Goal: Task Accomplishment & Management: Manage account settings

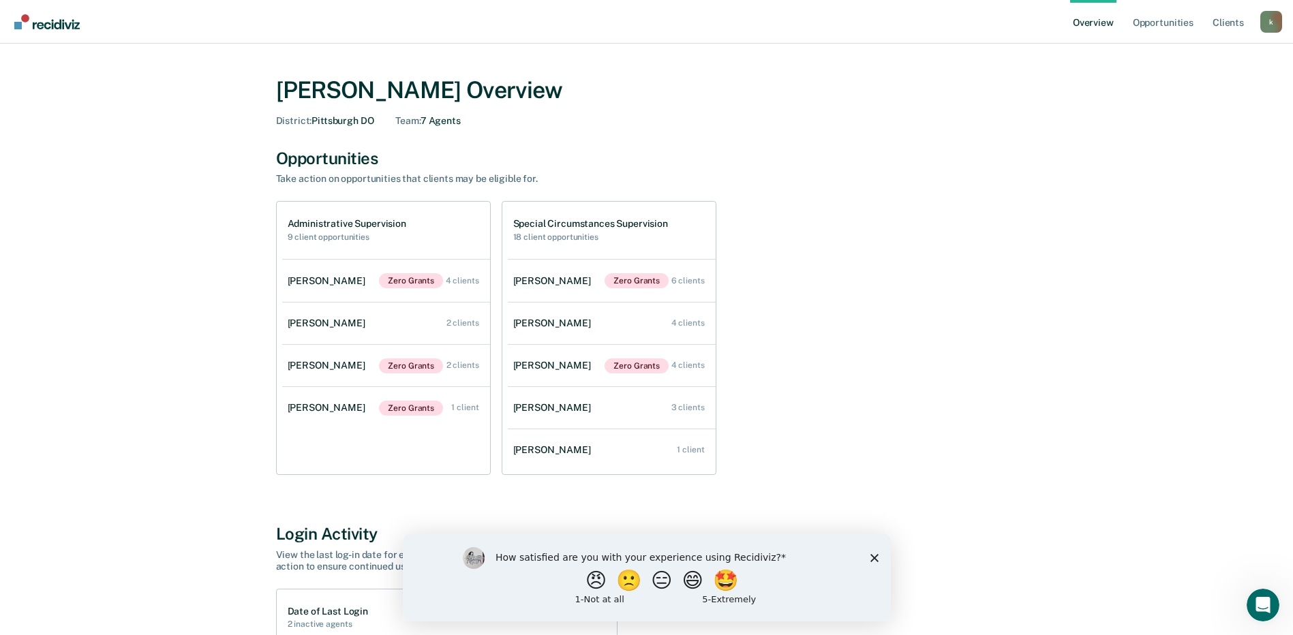
click at [875, 556] on polygon "Close survey" at bounding box center [874, 557] width 8 height 8
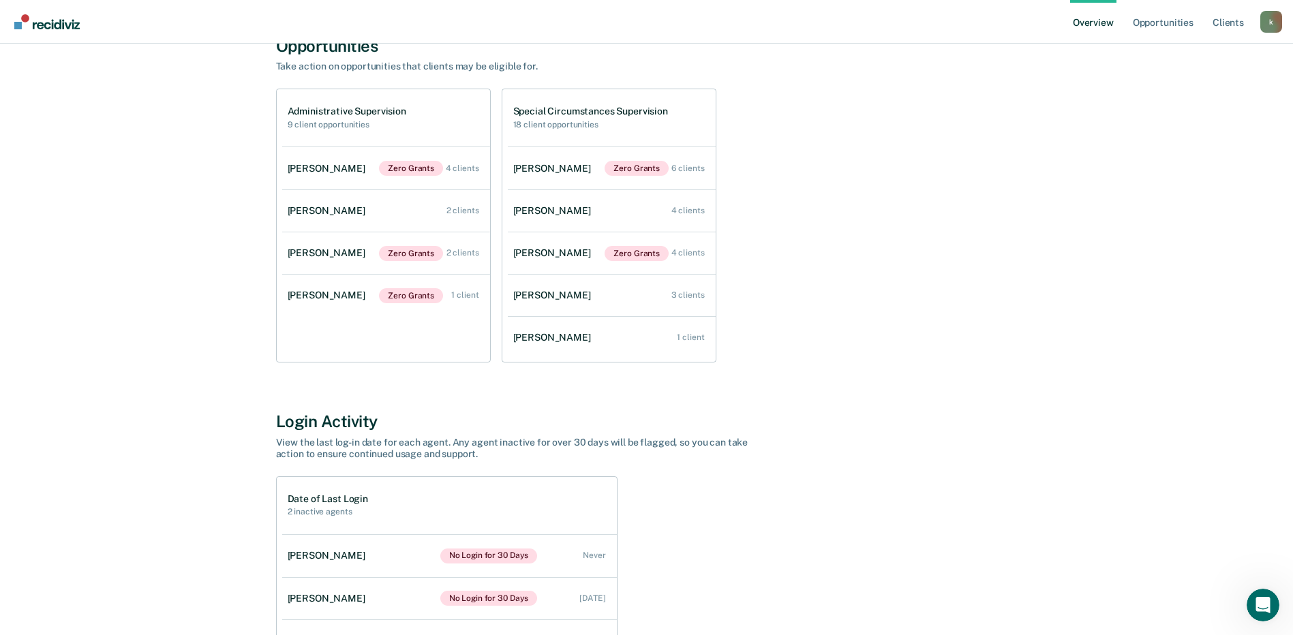
scroll to position [26, 0]
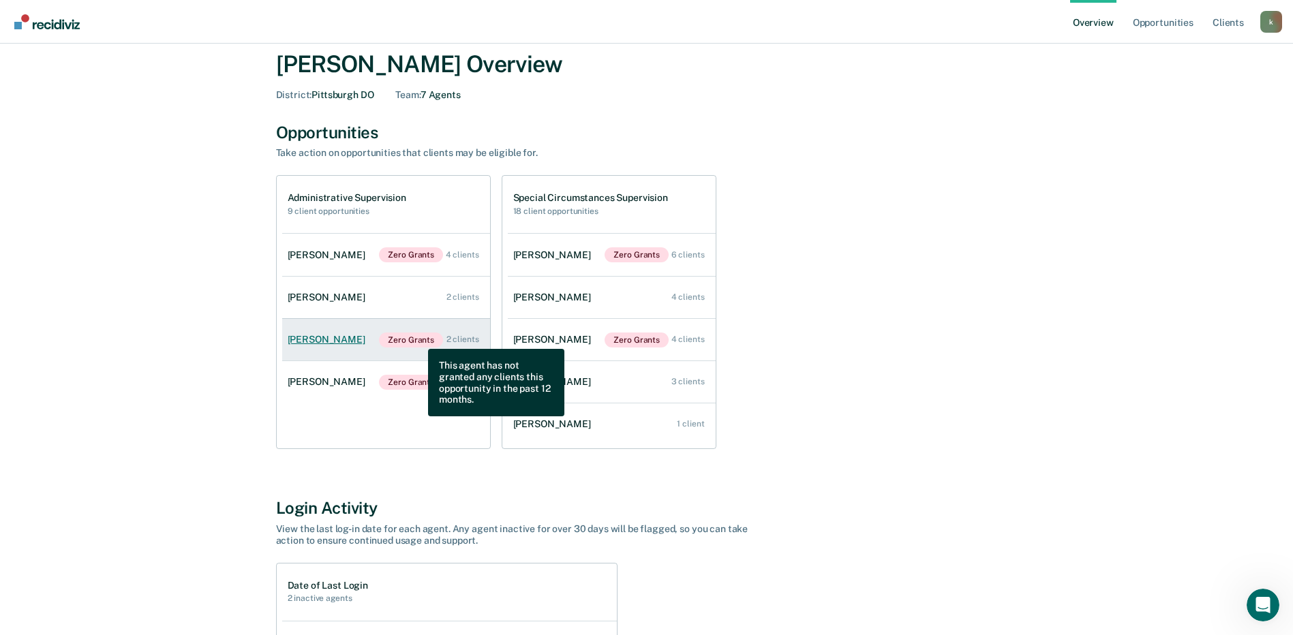
click at [418, 339] on span "Zero Grants" at bounding box center [411, 340] width 64 height 15
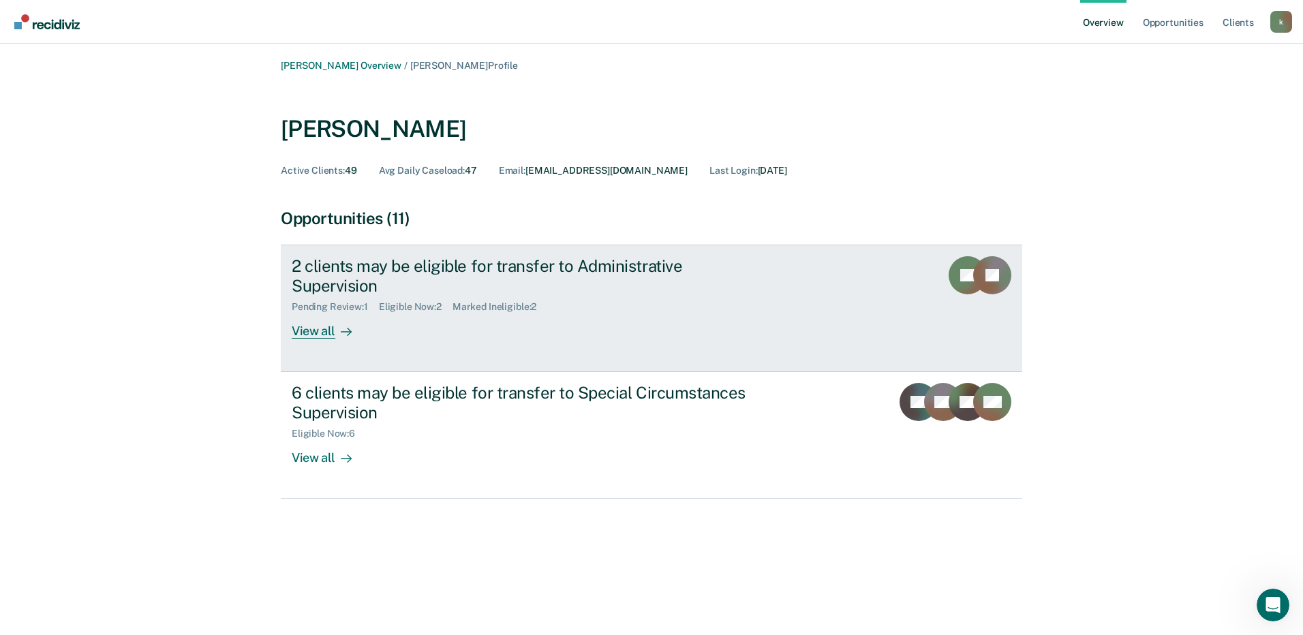
click at [726, 275] on div "2 clients may be eligible for transfer to Administrative Supervision" at bounding box center [531, 276] width 478 height 40
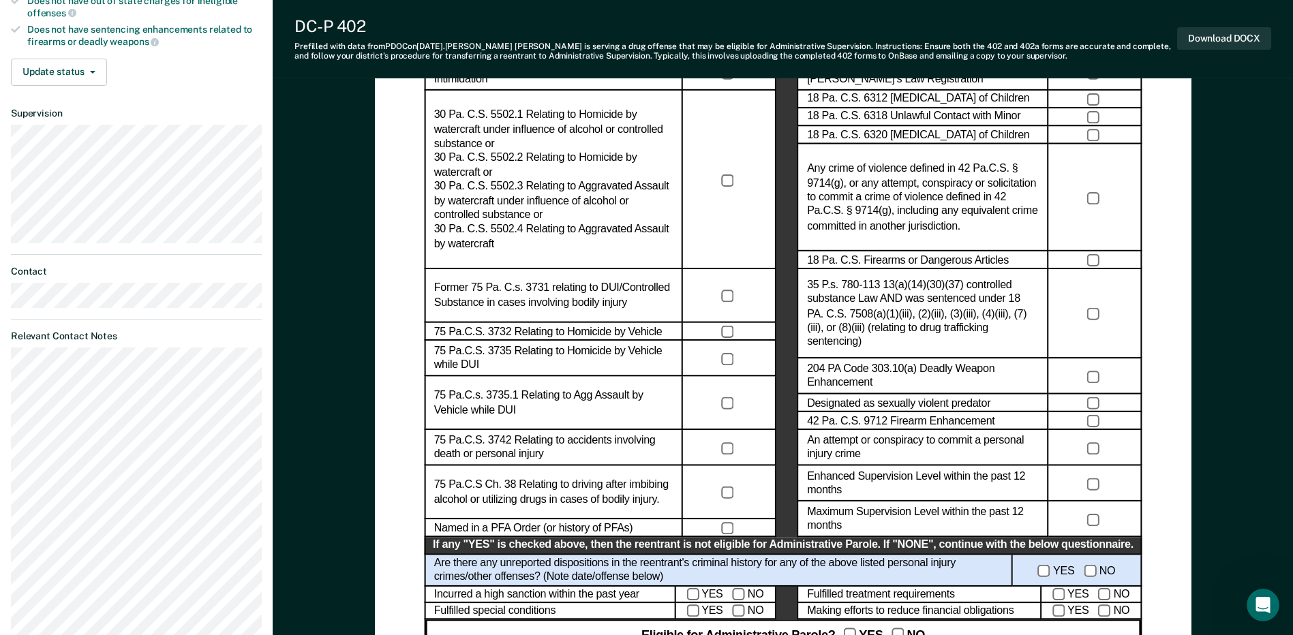
scroll to position [477, 0]
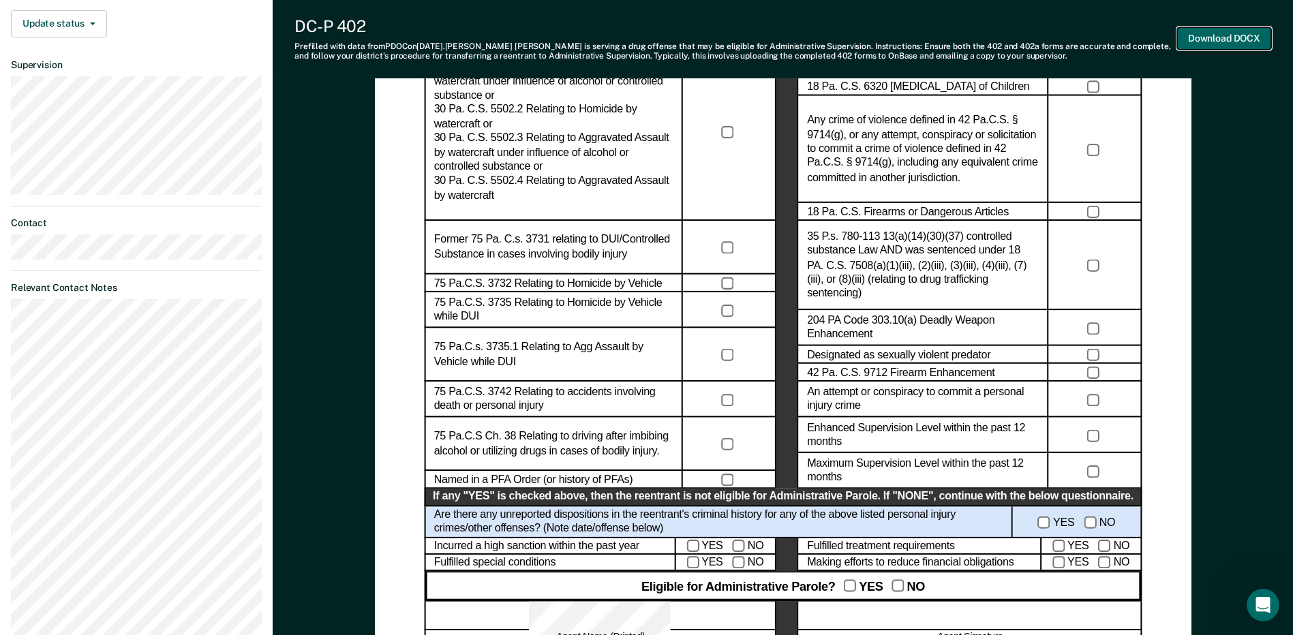
click at [1236, 36] on button "Download DOCX" at bounding box center [1224, 38] width 94 height 22
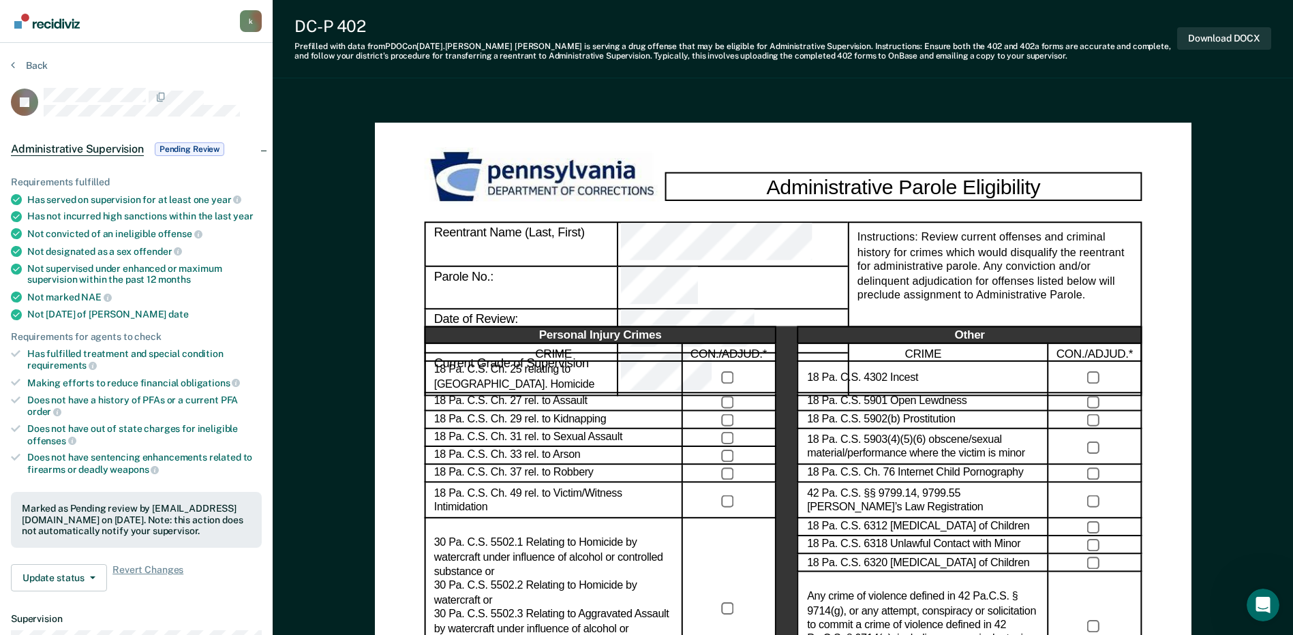
scroll to position [0, 0]
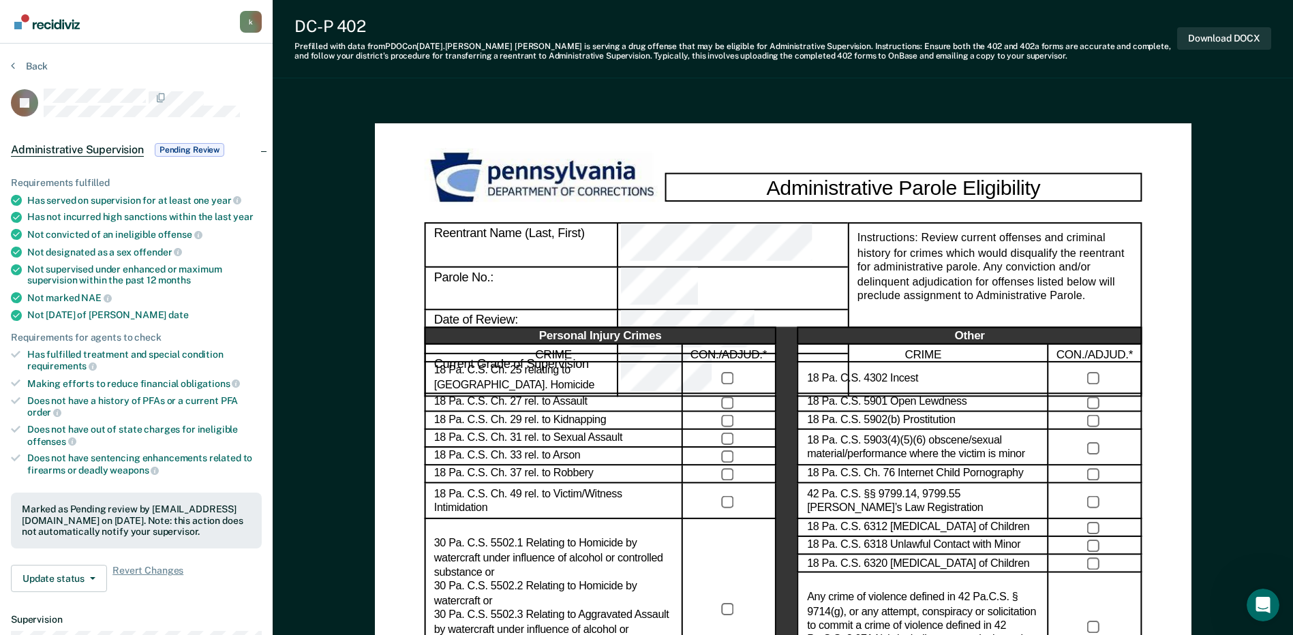
click at [31, 68] on button "Back" at bounding box center [29, 66] width 37 height 12
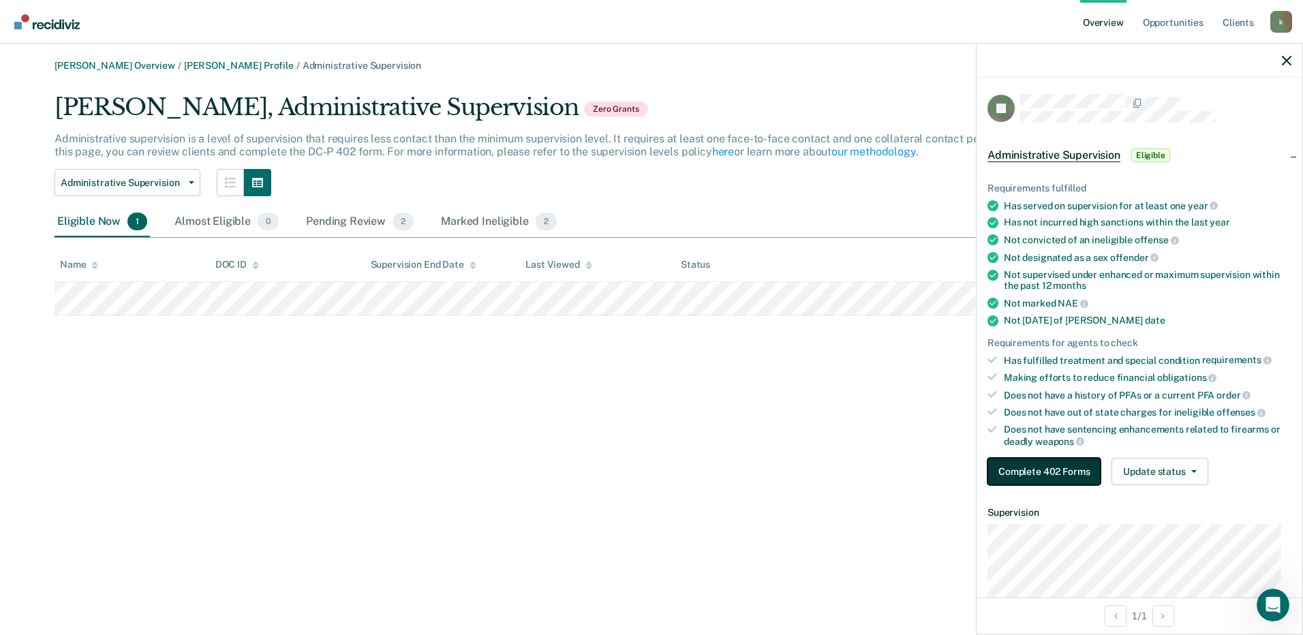
click at [1054, 470] on button "Complete 402 Forms" at bounding box center [1043, 471] width 113 height 27
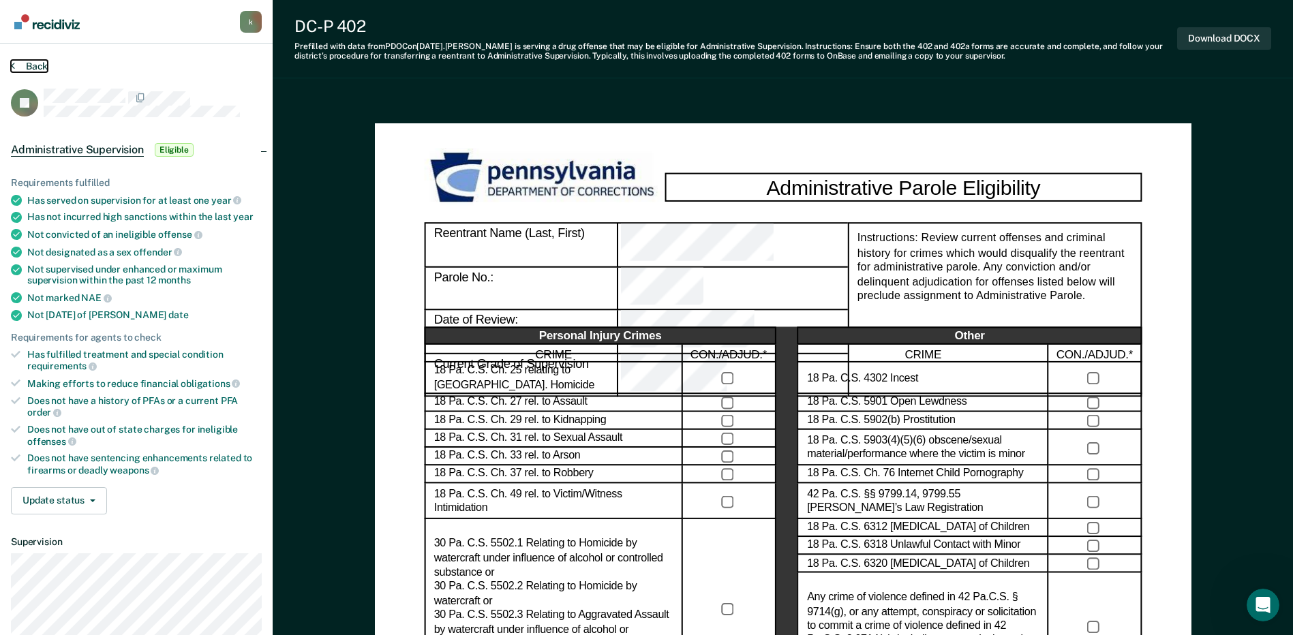
click at [45, 67] on button "Back" at bounding box center [29, 66] width 37 height 12
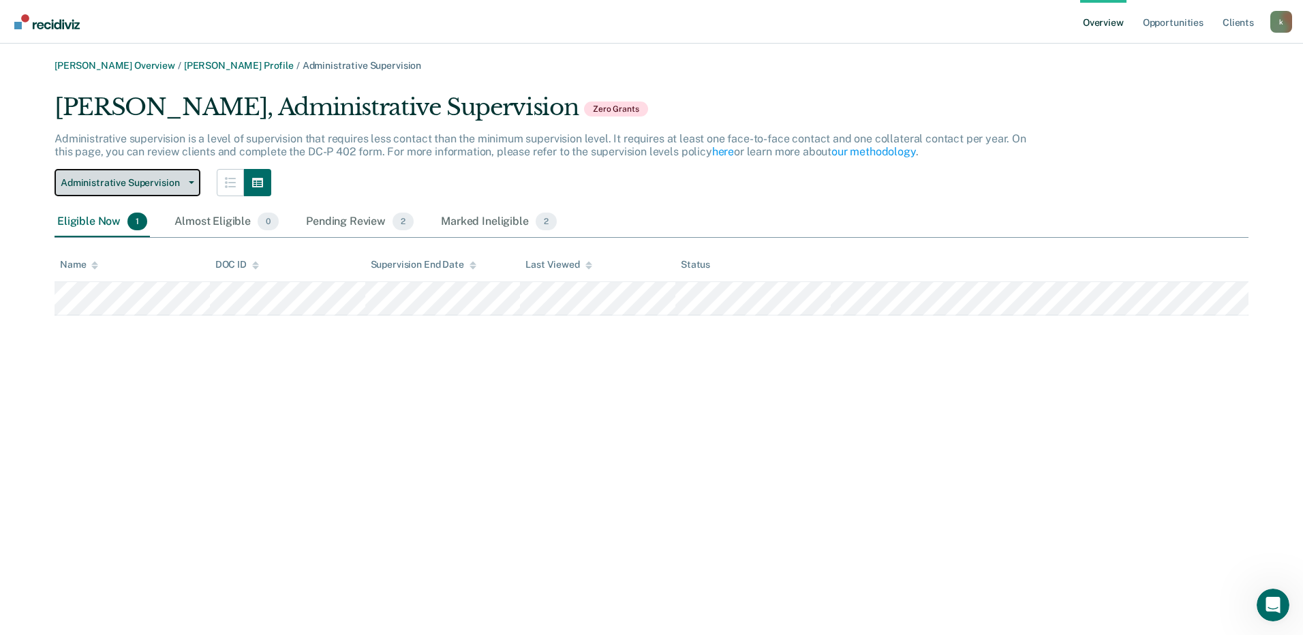
click at [187, 185] on button "Administrative Supervision" at bounding box center [128, 182] width 146 height 27
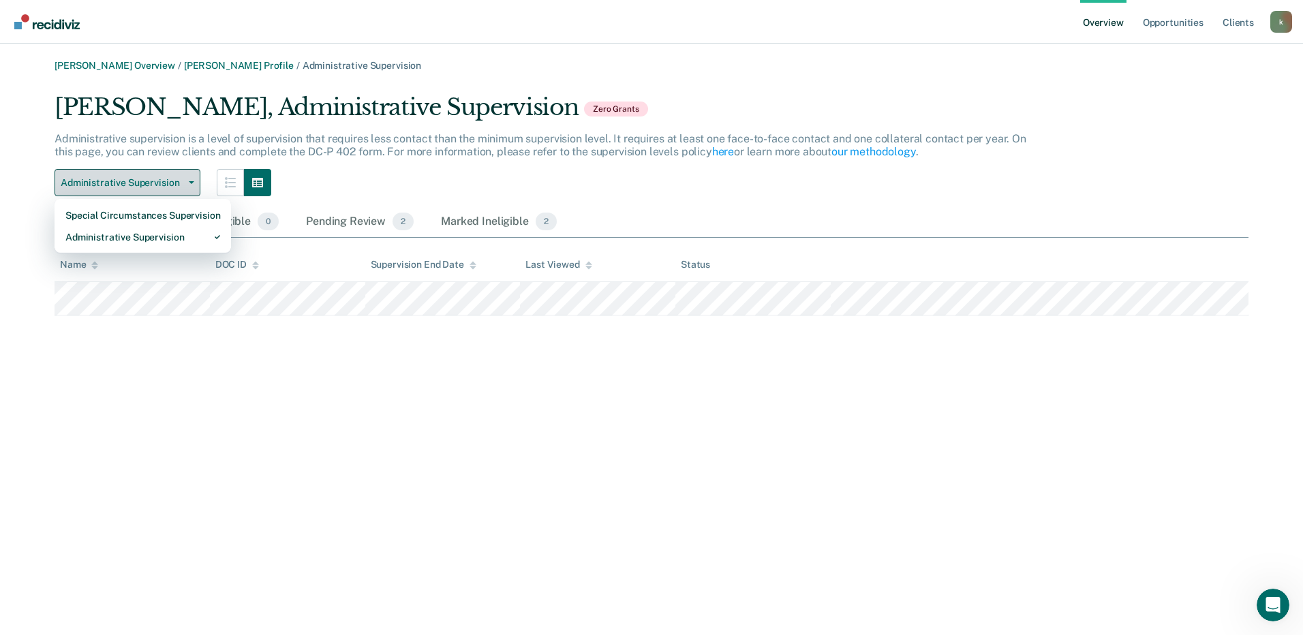
click at [187, 185] on button "Administrative Supervision" at bounding box center [128, 182] width 146 height 27
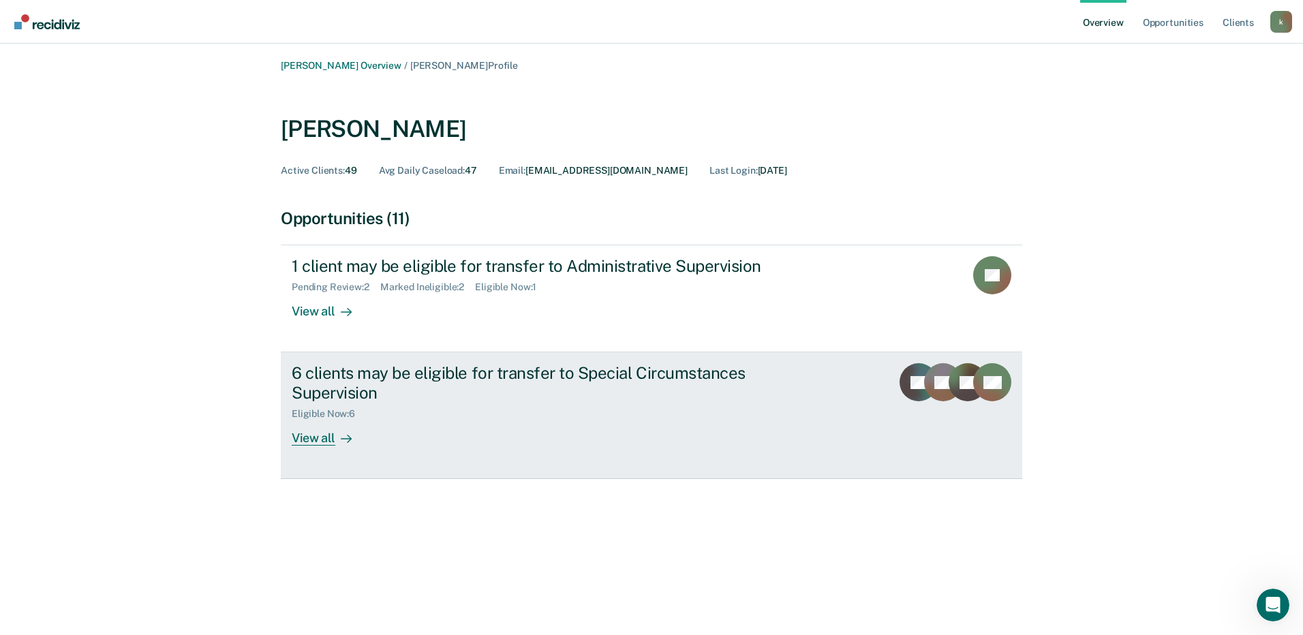
click at [436, 388] on div "6 clients may be eligible for transfer to Special Circumstances Supervision" at bounding box center [531, 383] width 478 height 40
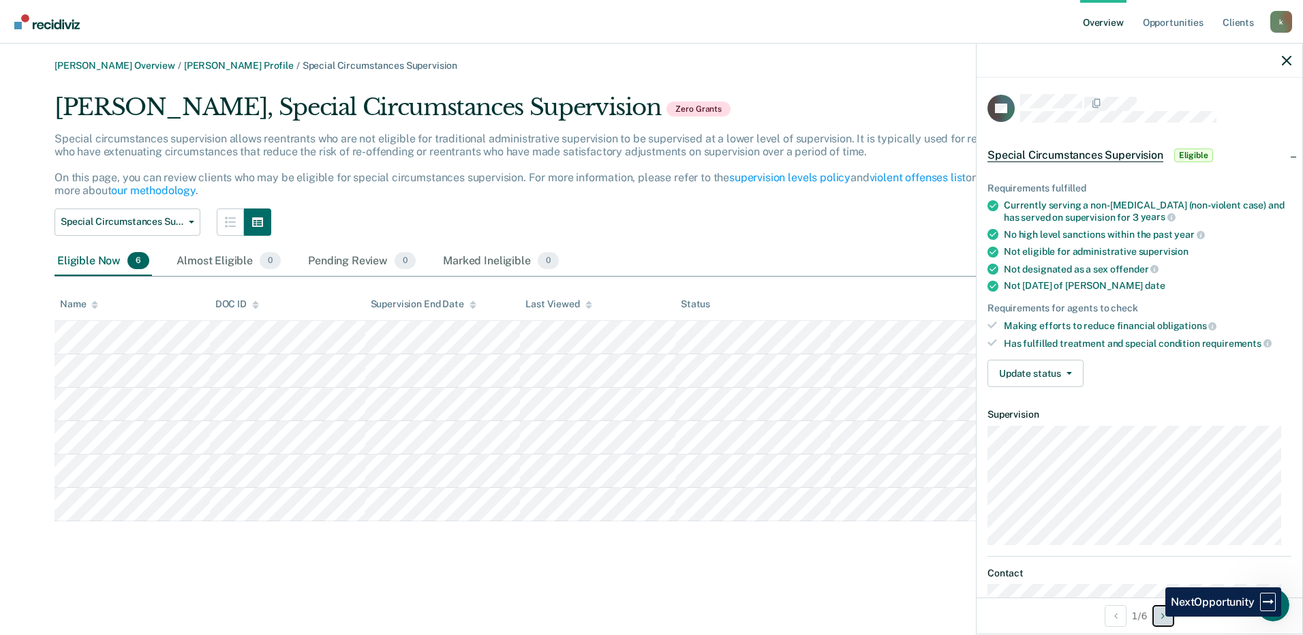
click at [1155, 617] on button "Next Opportunity" at bounding box center [1163, 616] width 22 height 22
click at [1066, 368] on button "Update status" at bounding box center [1035, 373] width 96 height 27
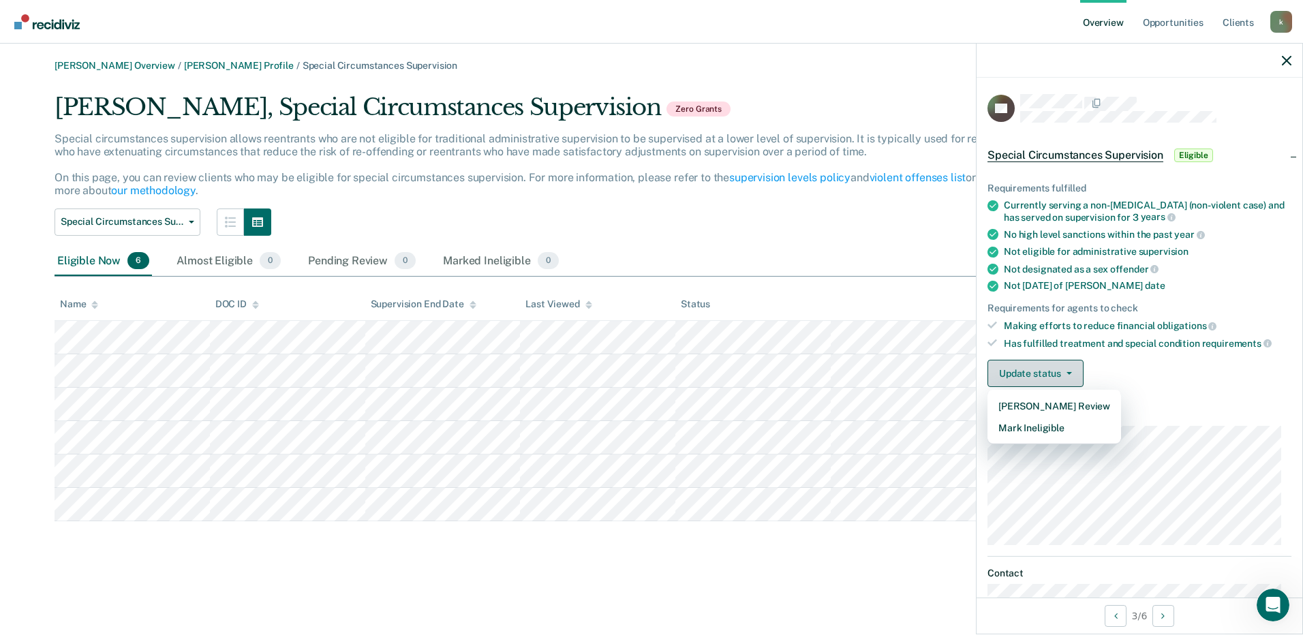
click at [1066, 368] on button "Update status" at bounding box center [1035, 373] width 96 height 27
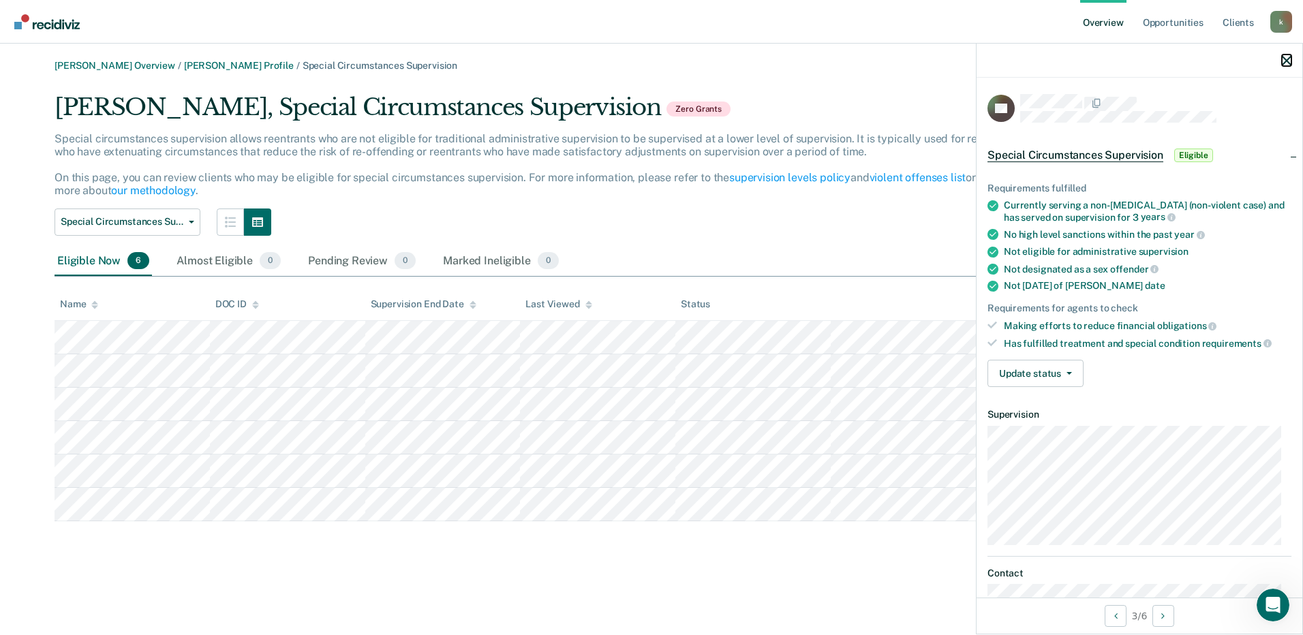
click at [1282, 62] on icon "button" at bounding box center [1287, 61] width 10 height 10
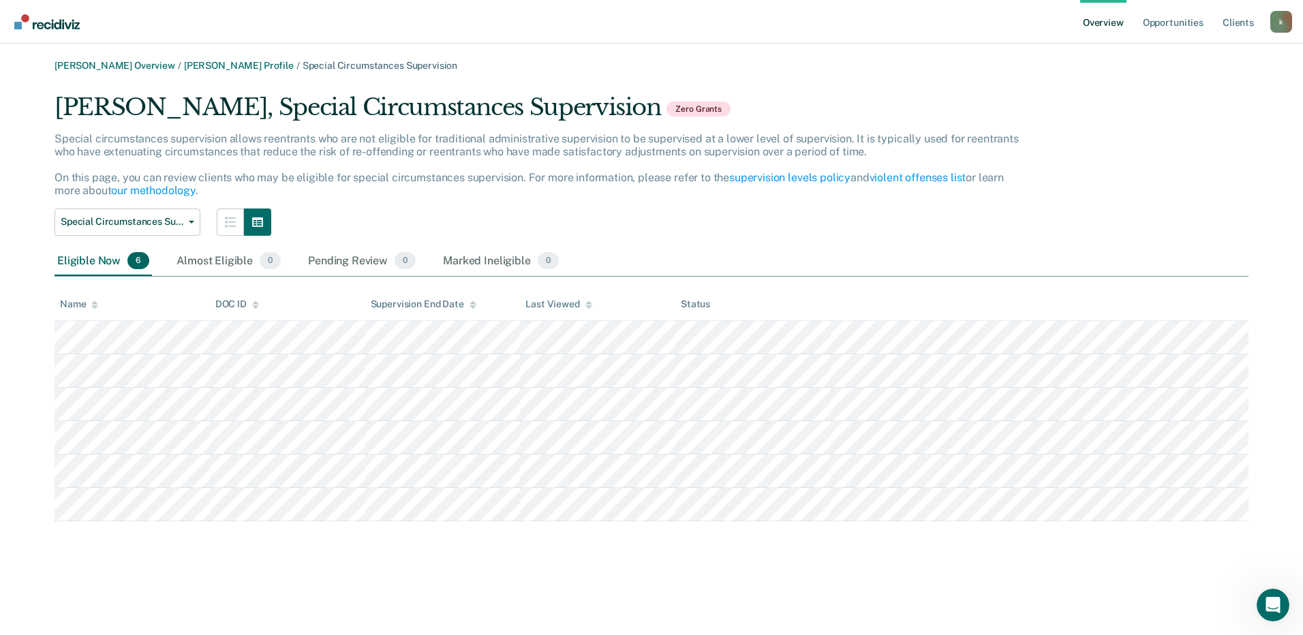
click at [1109, 19] on link "Overview" at bounding box center [1103, 22] width 46 height 44
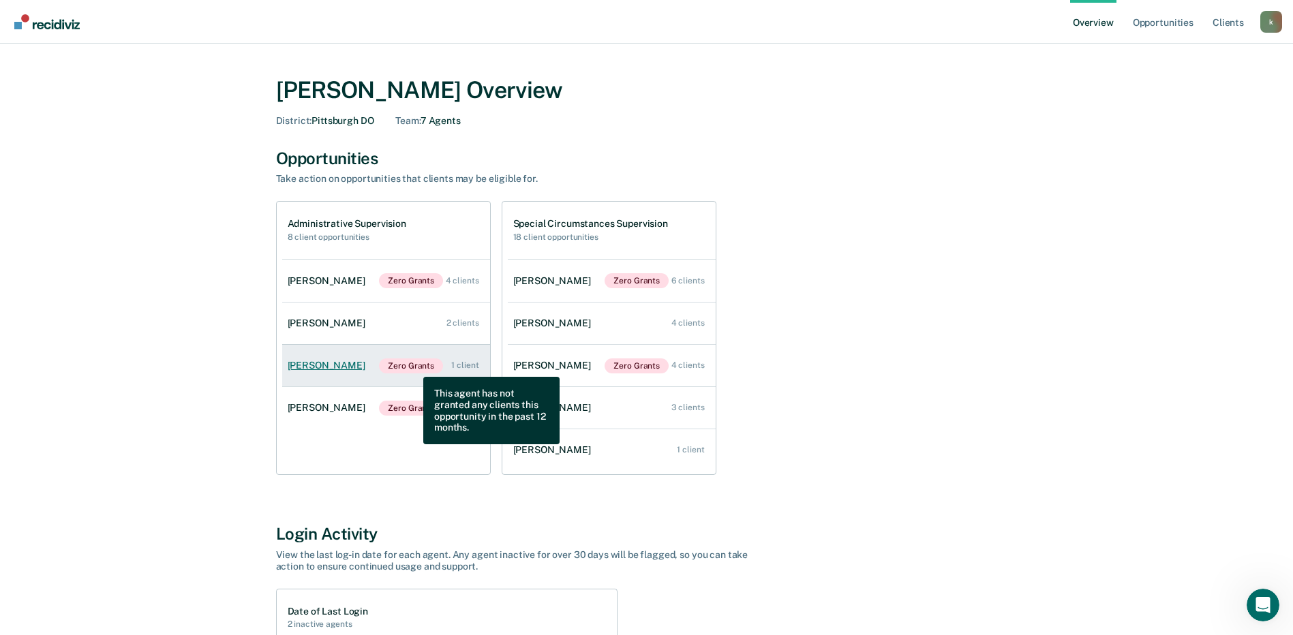
click at [413, 367] on span "Zero Grants" at bounding box center [411, 365] width 64 height 15
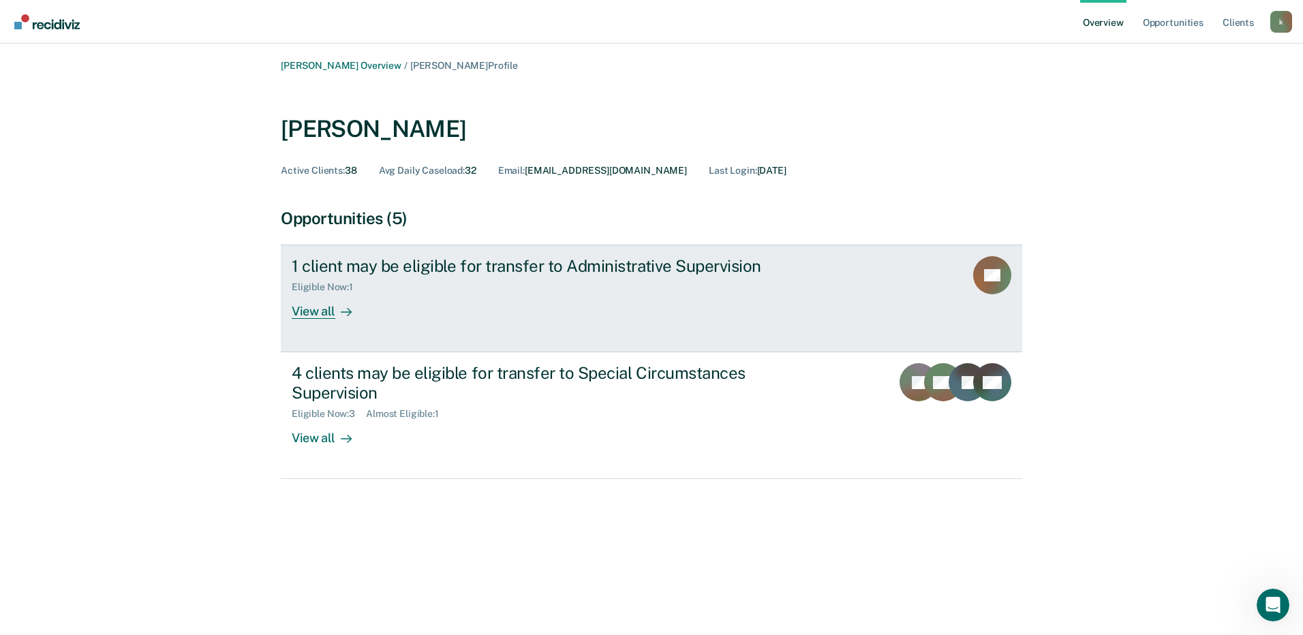
click at [560, 305] on div "1 client may be eligible for transfer to Administrative Supervision Eligible No…" at bounding box center [547, 287] width 511 height 63
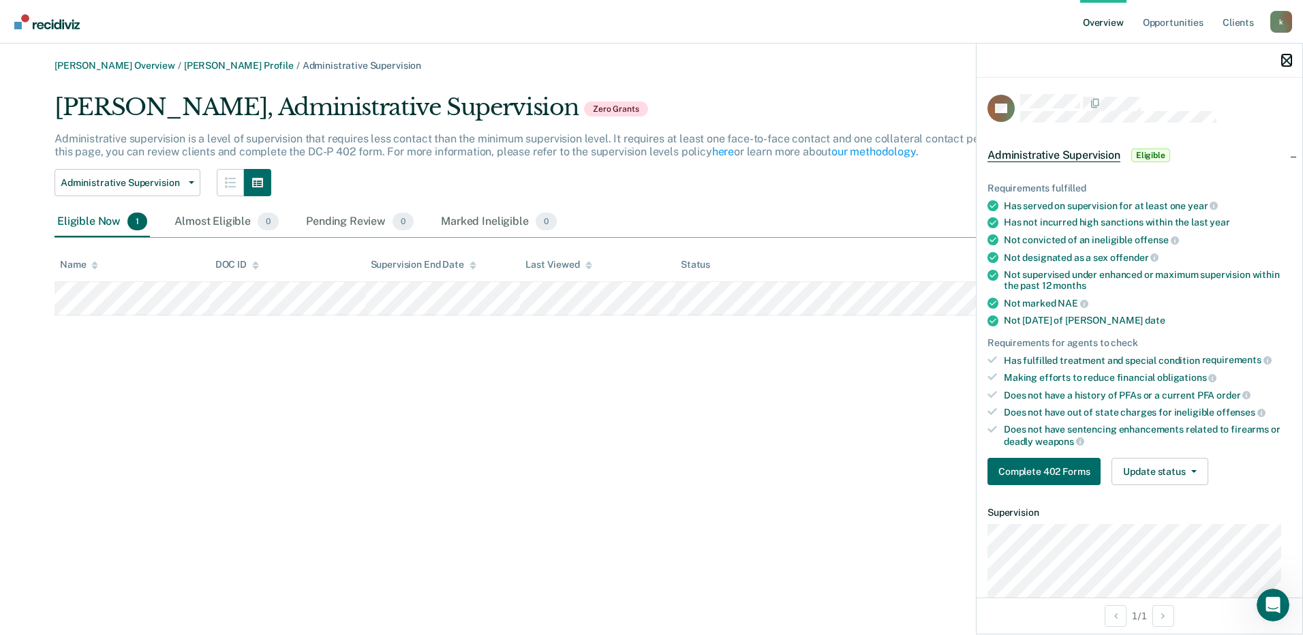
click at [1287, 63] on icon "button" at bounding box center [1287, 61] width 10 height 10
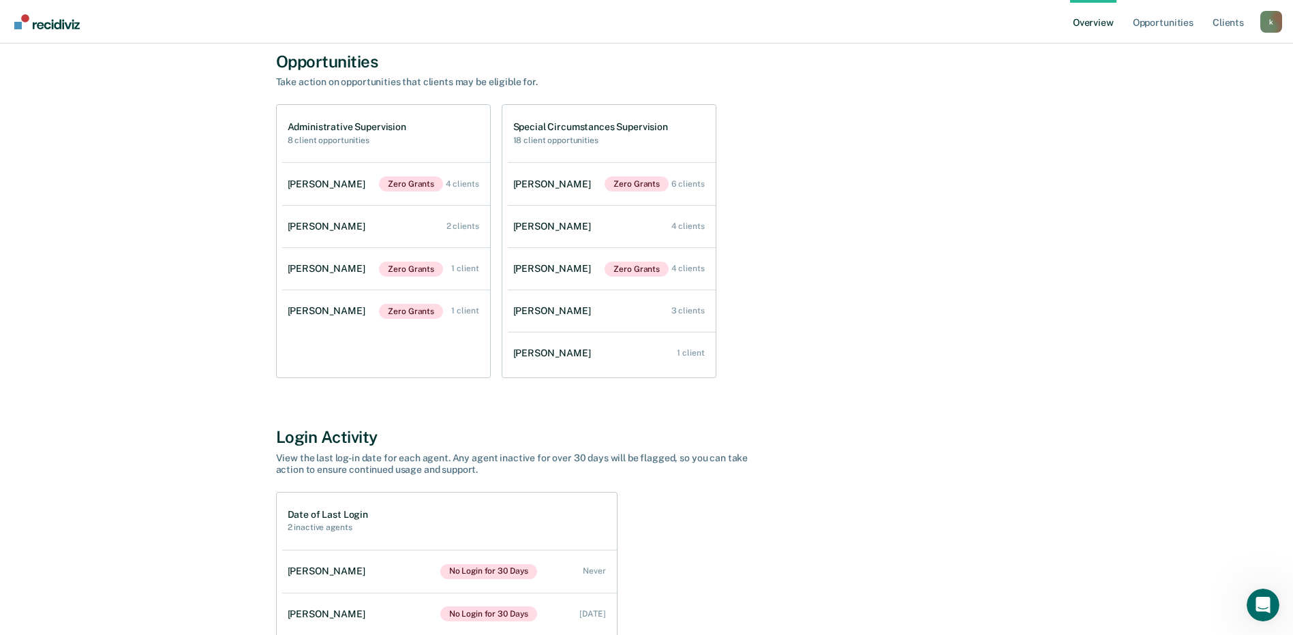
scroll to position [68, 0]
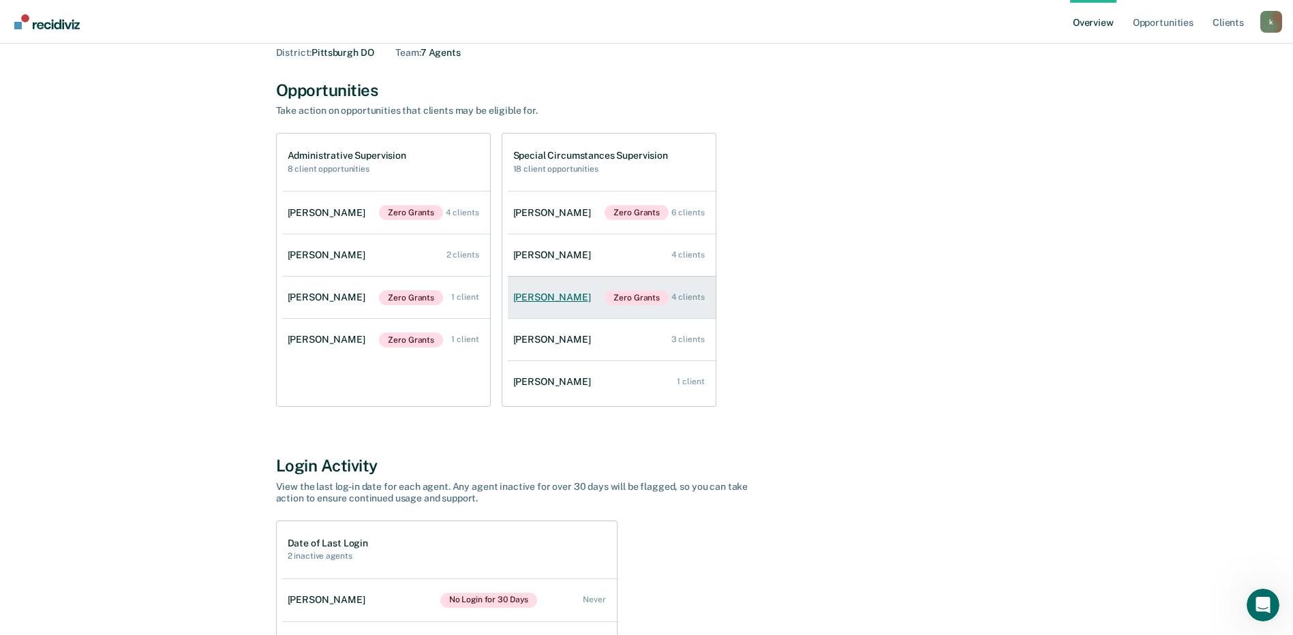
click at [536, 296] on div "[PERSON_NAME]" at bounding box center [554, 298] width 83 height 12
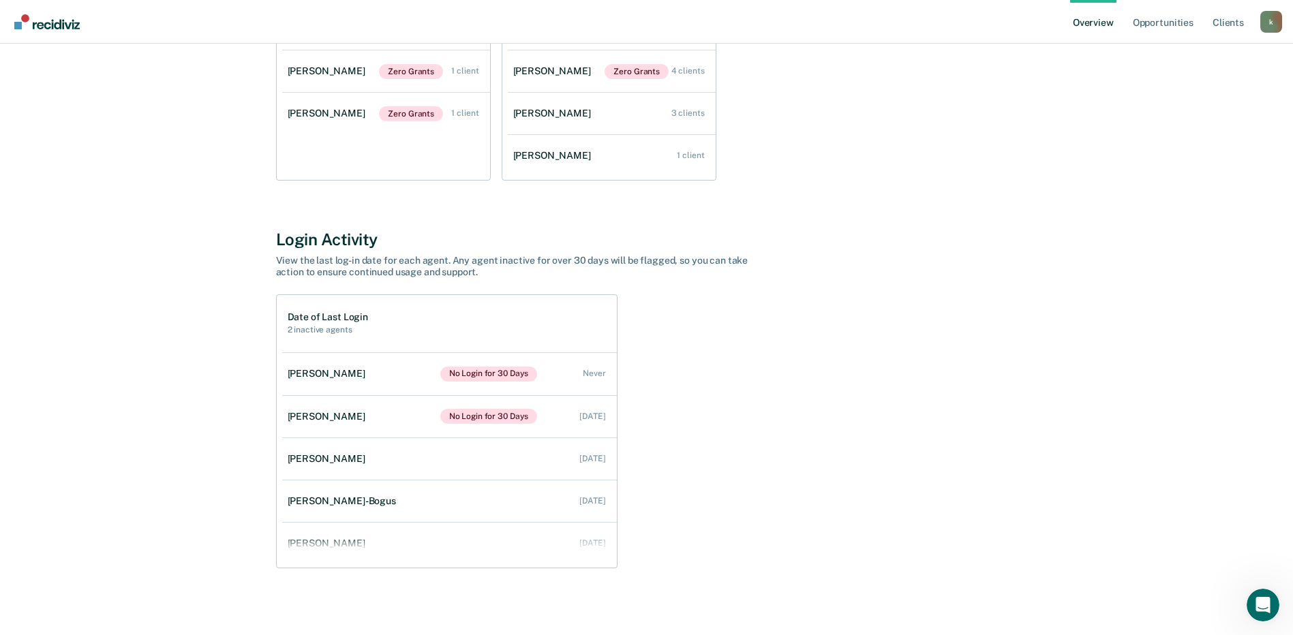
scroll to position [298, 0]
